Goal: Transaction & Acquisition: Subscribe to service/newsletter

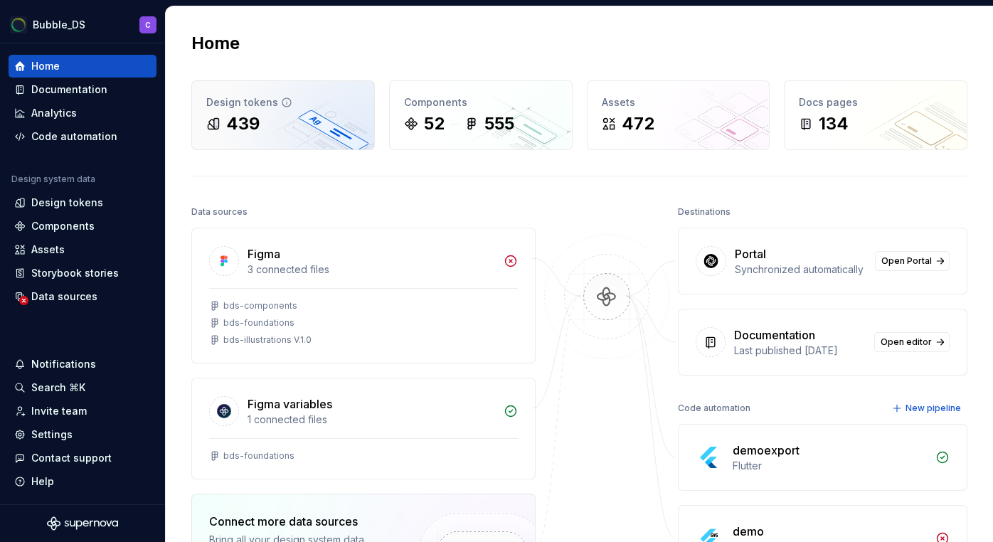
click at [297, 137] on div "Design tokens 439" at bounding box center [283, 115] width 182 height 68
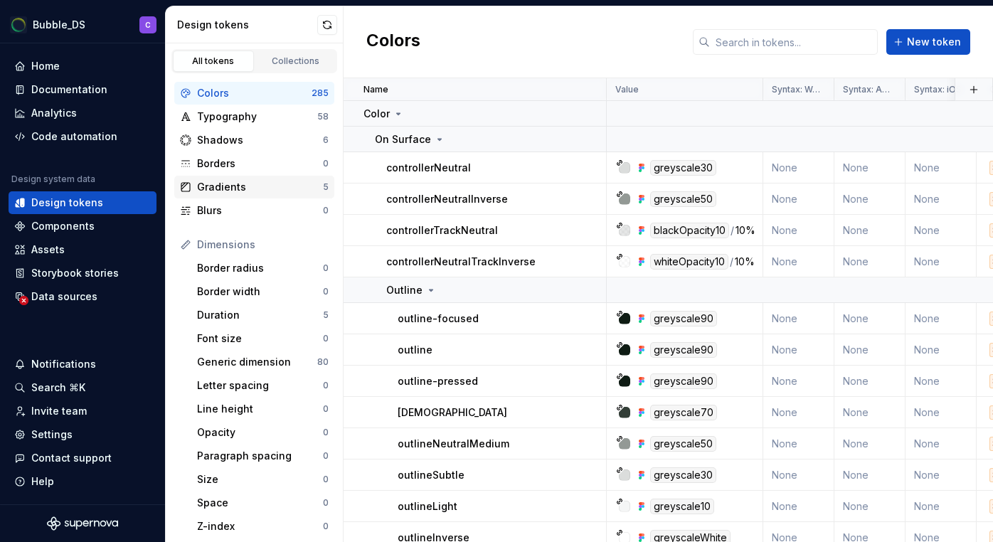
click at [242, 193] on div "Gradients" at bounding box center [260, 187] width 126 height 14
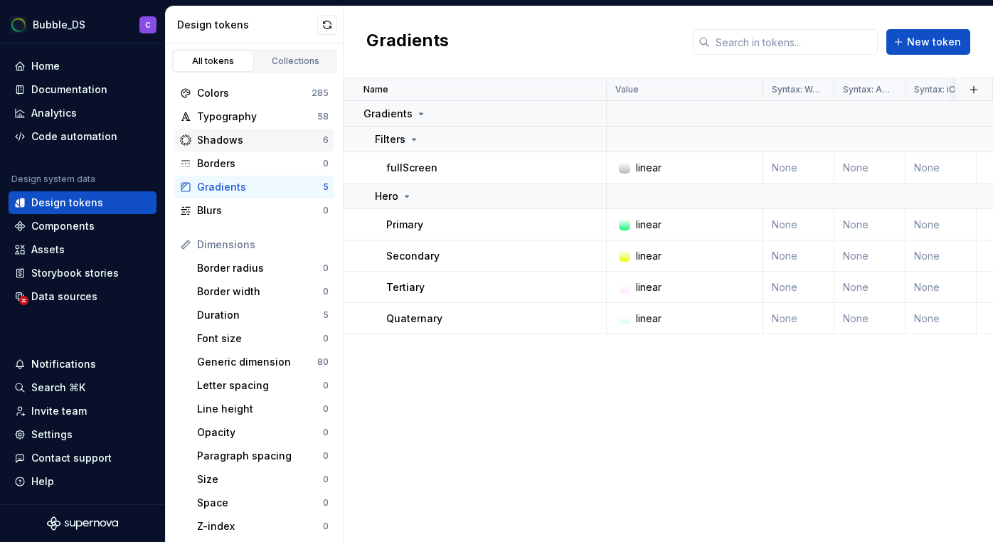
click at [269, 144] on div "Shadows" at bounding box center [260, 140] width 126 height 14
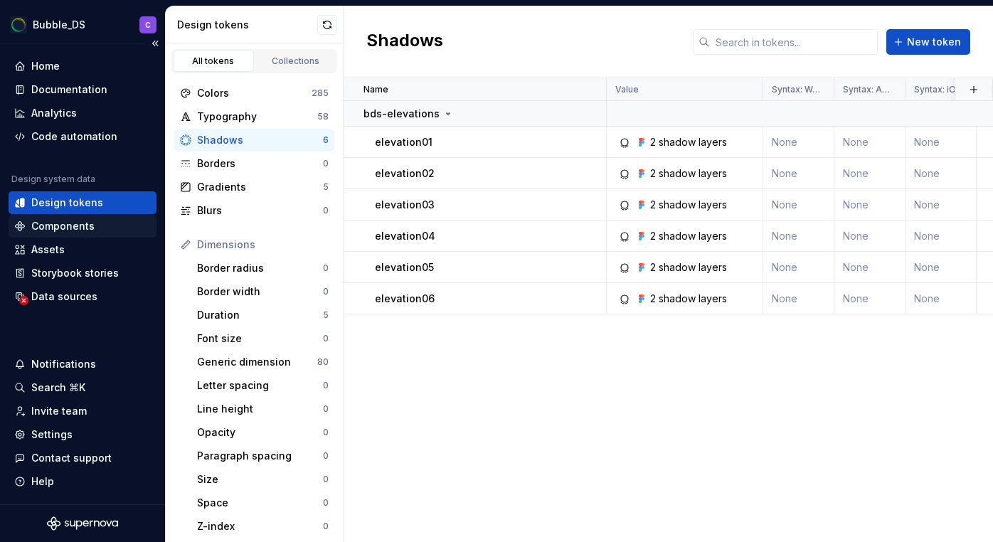
click at [92, 228] on div "Components" at bounding box center [82, 226] width 137 height 14
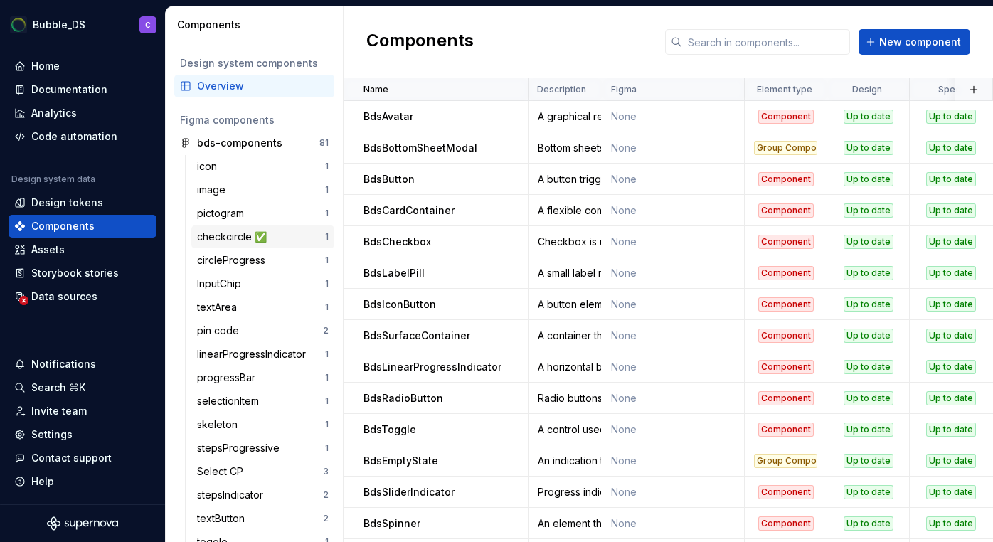
click at [223, 237] on div "checkcircle ✅" at bounding box center [234, 237] width 75 height 14
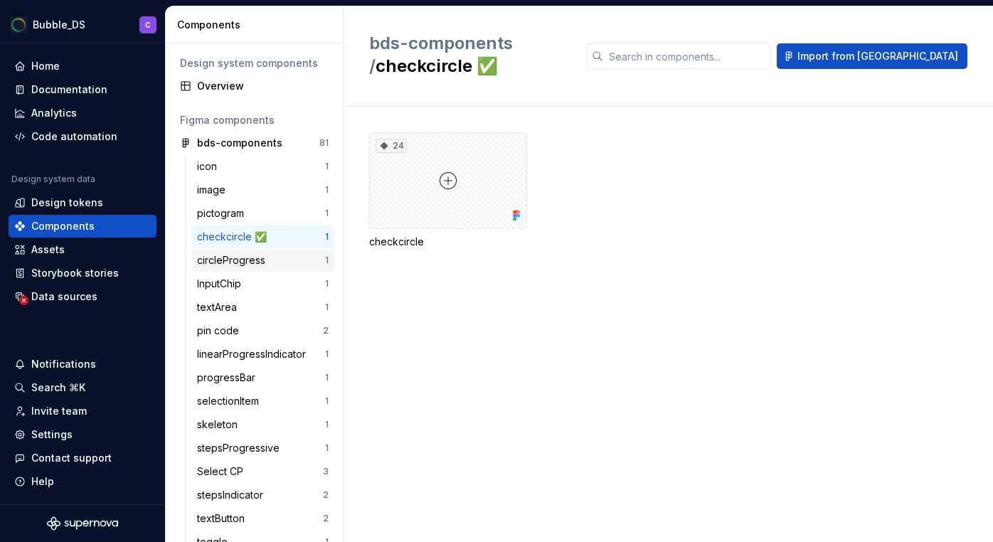
click at [240, 265] on div "circleProgress" at bounding box center [234, 260] width 74 height 14
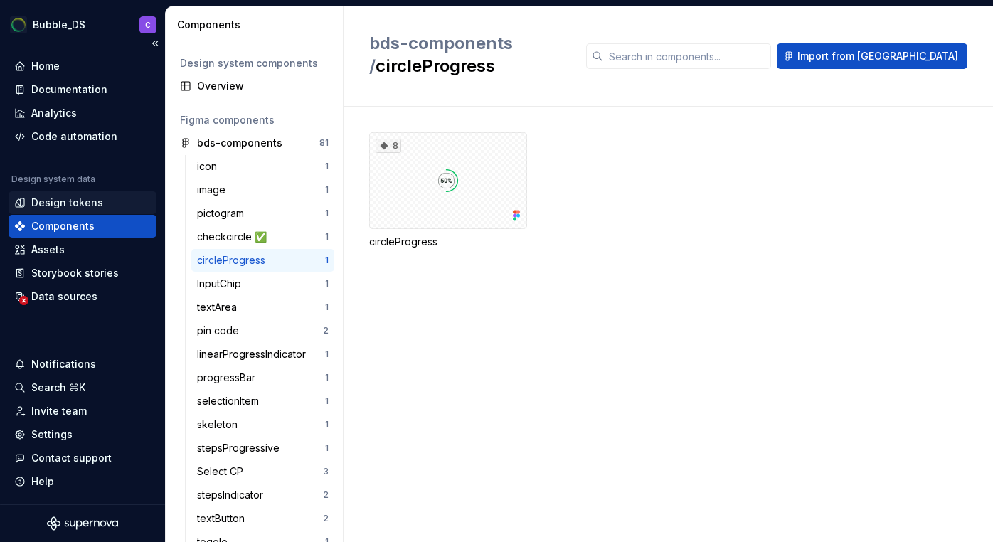
click at [69, 201] on div "Design tokens" at bounding box center [67, 203] width 72 height 14
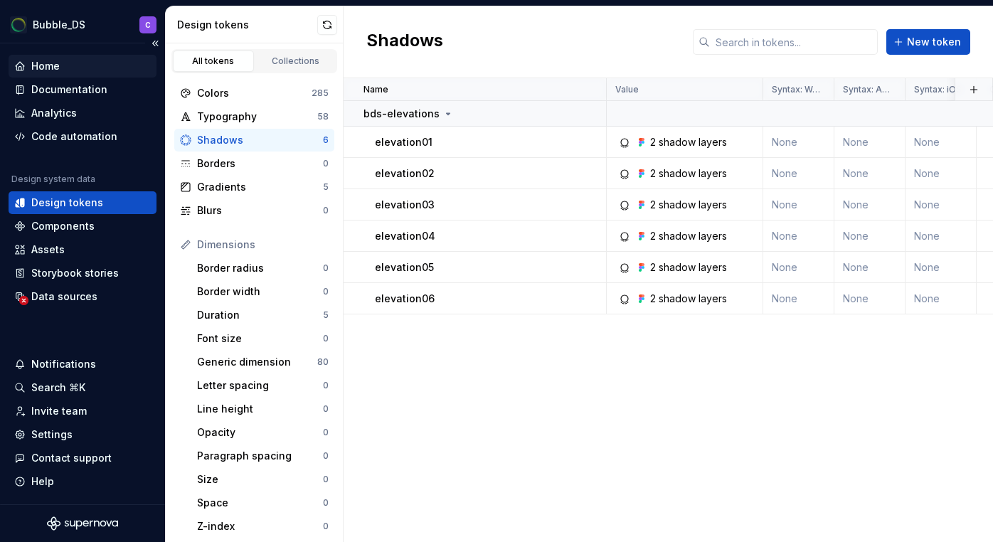
click at [48, 63] on div "Home" at bounding box center [45, 66] width 28 height 14
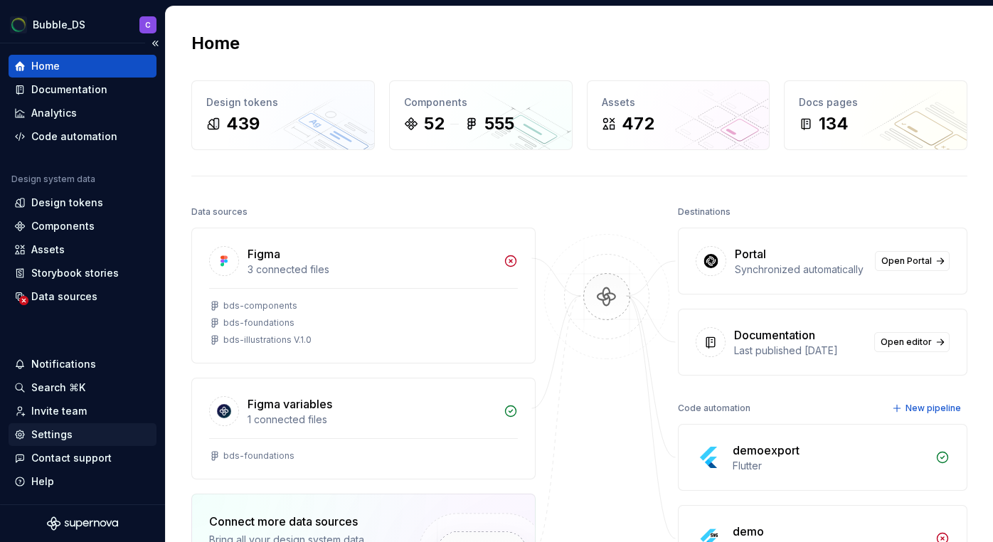
click at [60, 431] on div "Settings" at bounding box center [51, 434] width 41 height 14
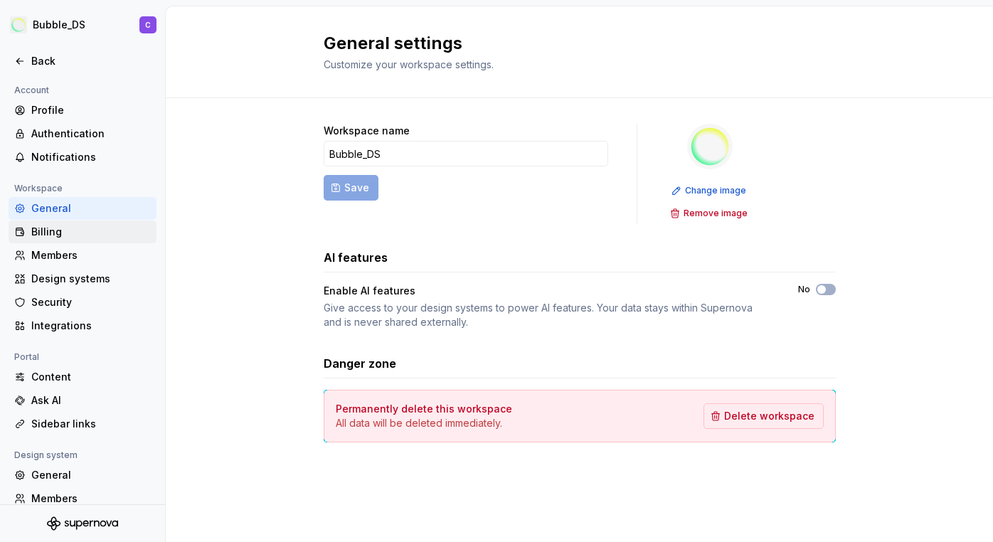
click at [51, 230] on div "Billing" at bounding box center [90, 232] width 119 height 14
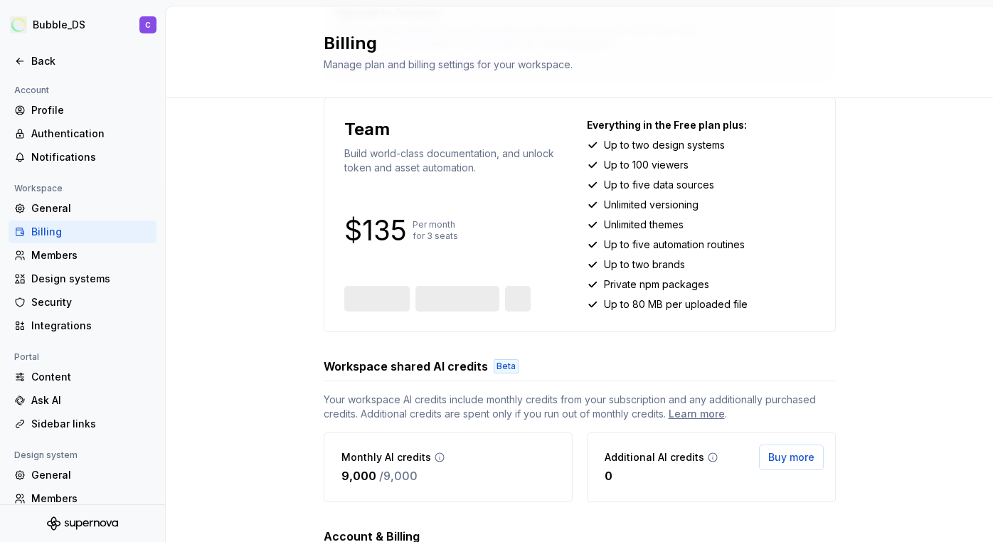
scroll to position [94, 0]
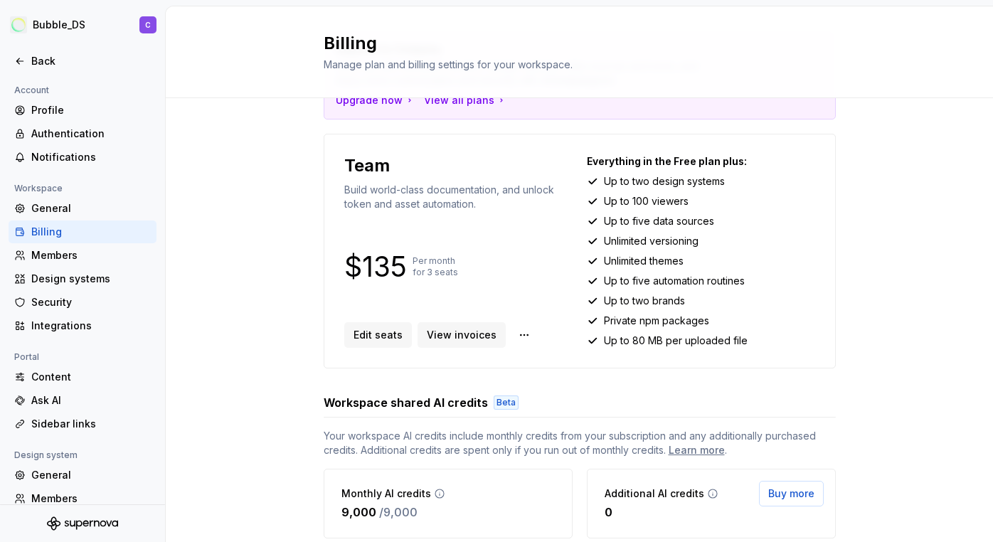
click at [275, 358] on div "Upgrade to Company Level up with unlimited viewers, design systems, data source…" at bounding box center [579, 375] width 827 height 742
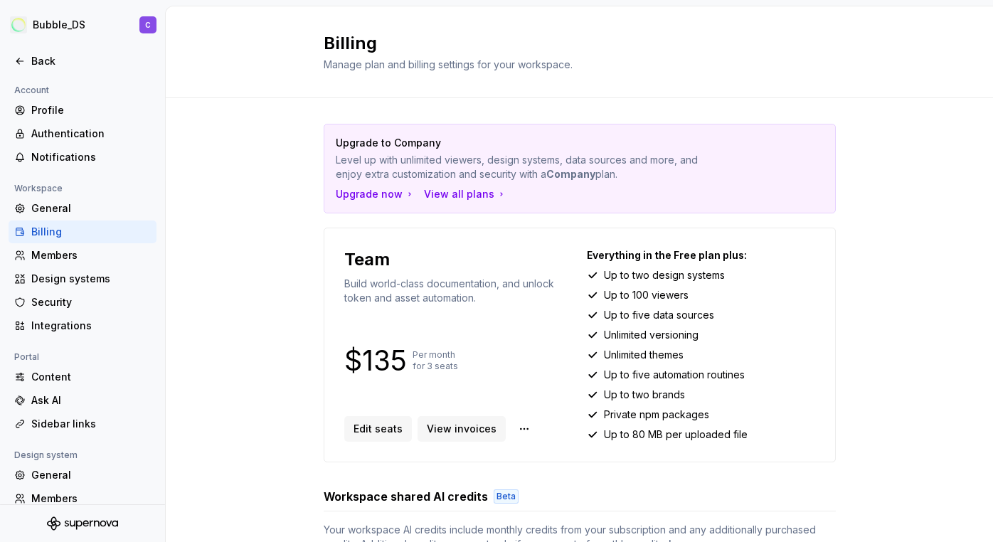
scroll to position [24, 0]
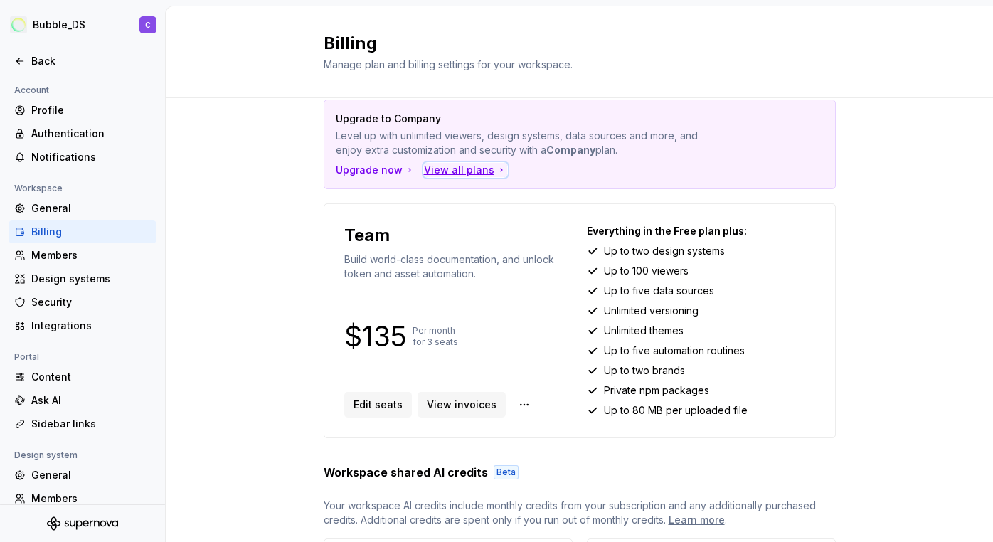
click at [449, 174] on div "View all plans" at bounding box center [465, 170] width 83 height 14
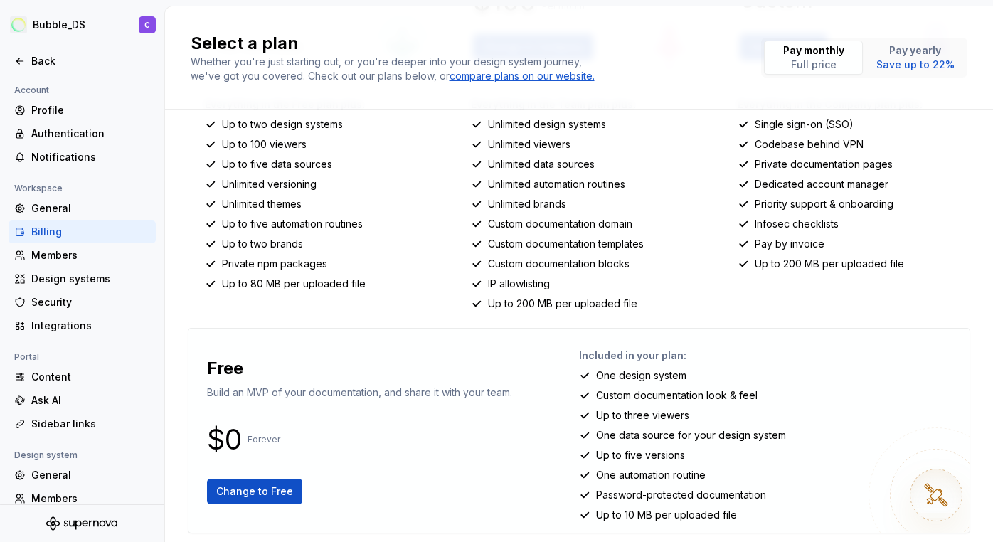
scroll to position [266, 0]
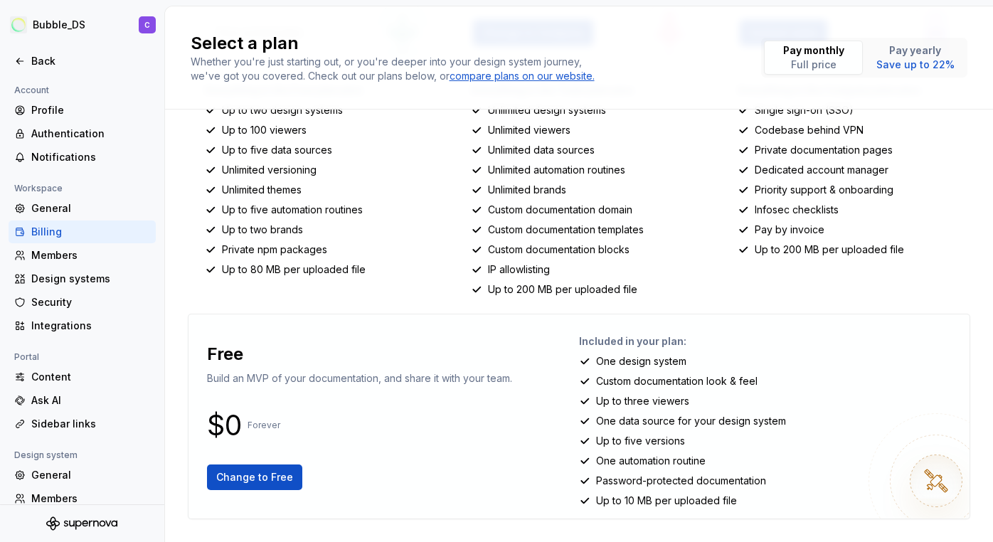
click at [596, 351] on div "Included in your plan: One design system Custom documentation look & feel Up to…" at bounding box center [768, 416] width 379 height 181
click at [596, 343] on p "Included in your plan:" at bounding box center [768, 341] width 379 height 14
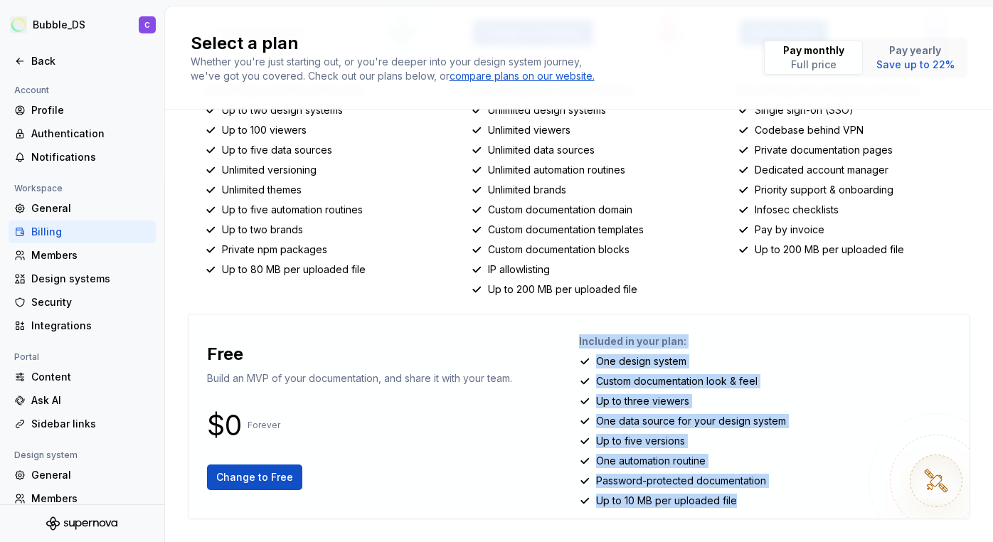
drag, startPoint x: 596, startPoint y: 343, endPoint x: 730, endPoint y: 499, distance: 206.2
click at [730, 499] on div "Included in your plan: One design system Custom documentation look & feel Up to…" at bounding box center [768, 416] width 379 height 181
copy div "Included in your plan: One design system Custom documentation look & feel Up to…"
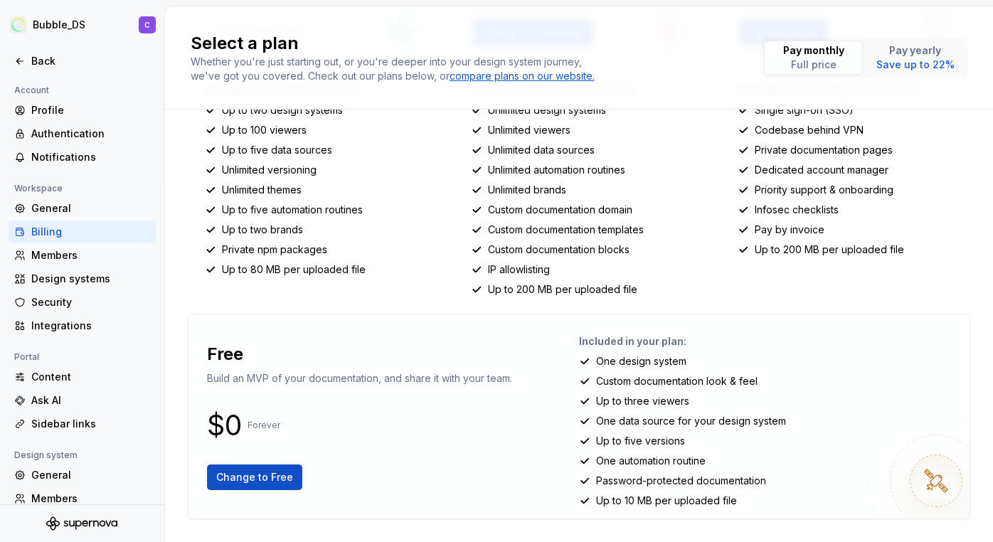
click at [436, 357] on div "Free" at bounding box center [359, 354] width 305 height 23
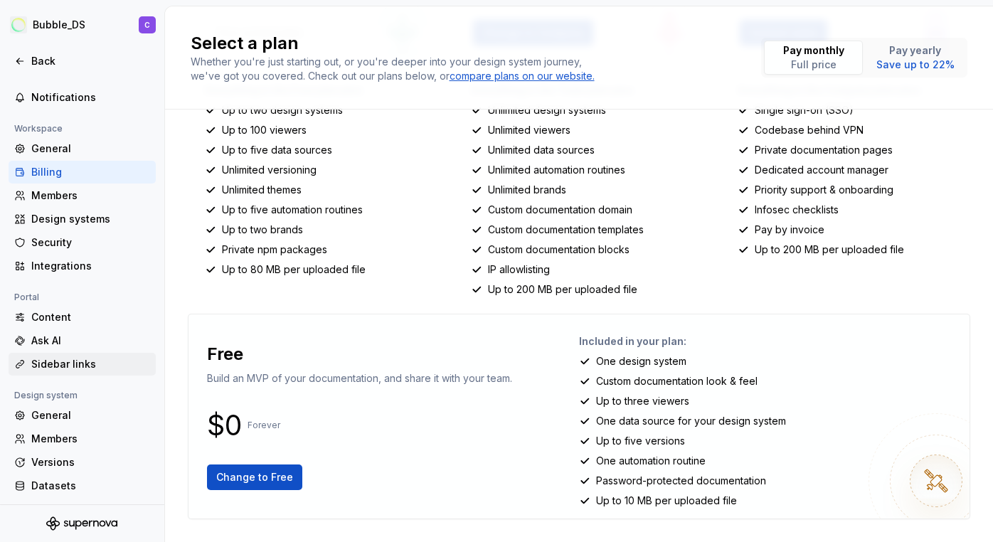
scroll to position [74, 0]
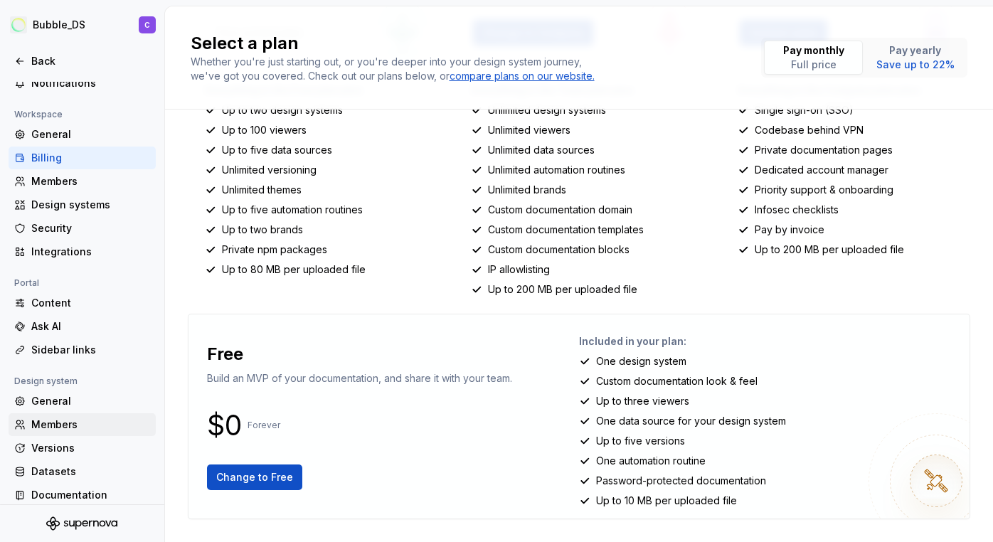
click at [69, 424] on div "Members" at bounding box center [90, 424] width 119 height 14
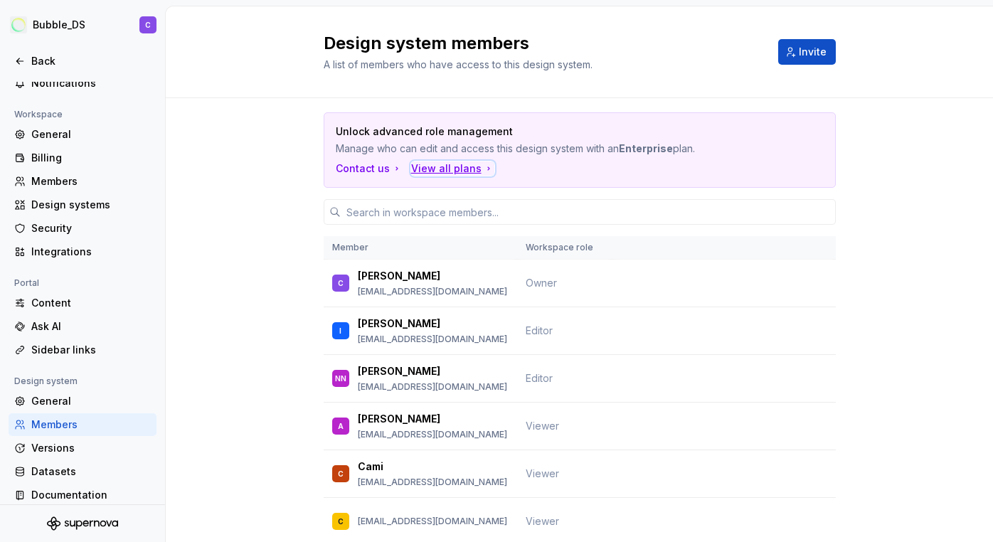
click at [432, 167] on div "View all plans" at bounding box center [452, 168] width 83 height 14
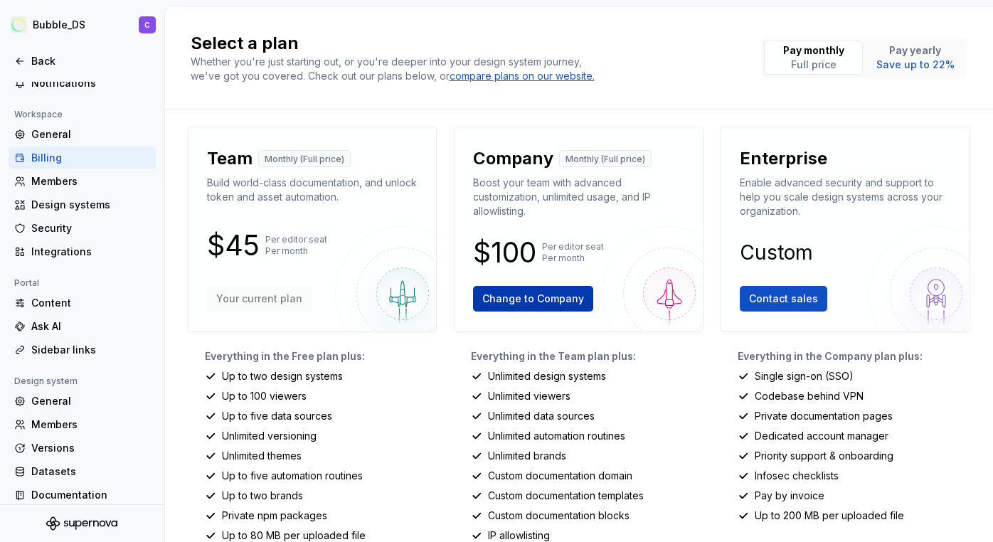
scroll to position [266, 0]
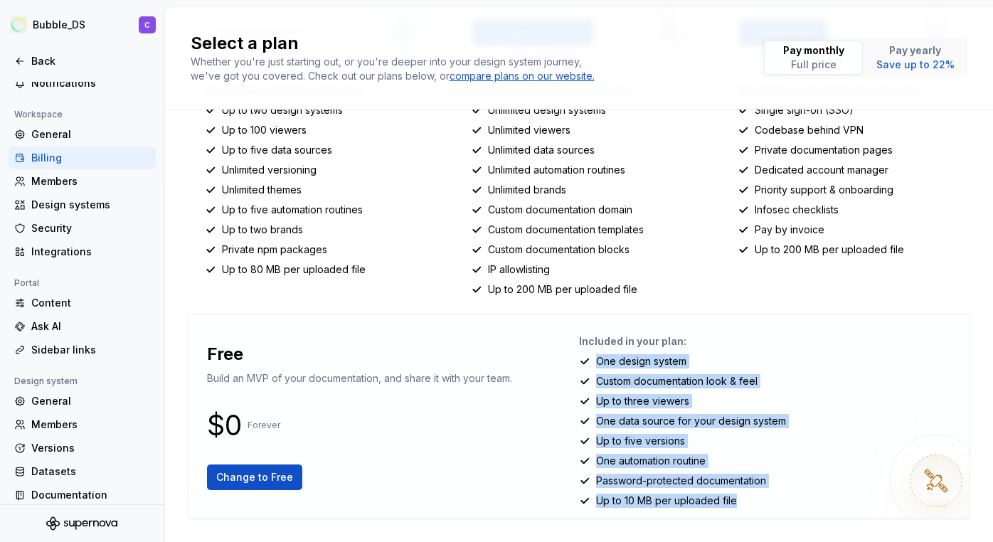
drag, startPoint x: 734, startPoint y: 499, endPoint x: 599, endPoint y: 349, distance: 201.9
click at [599, 349] on div "Included in your plan: One design system Custom documentation look & feel Up to…" at bounding box center [768, 416] width 379 height 181
